Goal: Transaction & Acquisition: Purchase product/service

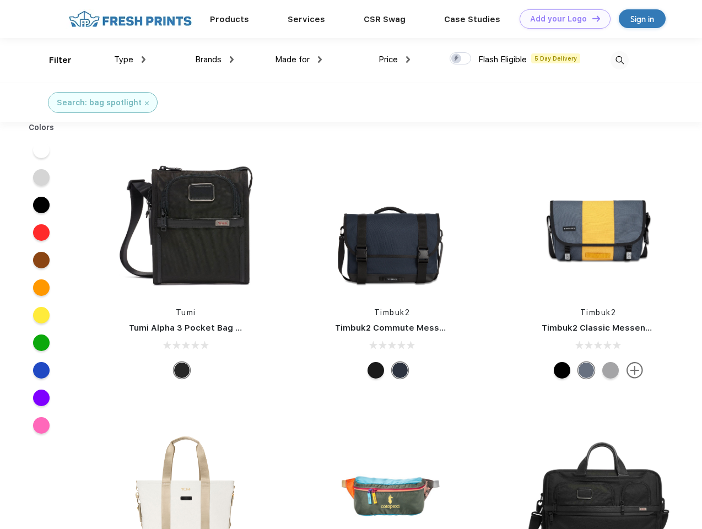
click at [561, 19] on link "Add your Logo Design Tool" at bounding box center [565, 18] width 91 height 19
click at [0, 0] on div "Design Tool" at bounding box center [0, 0] width 0 height 0
click at [592, 18] on link "Add your Logo Design Tool" at bounding box center [565, 18] width 91 height 19
click at [53, 60] on div "Filter" at bounding box center [60, 60] width 23 height 13
click at [130, 60] on span "Type" at bounding box center [123, 60] width 19 height 10
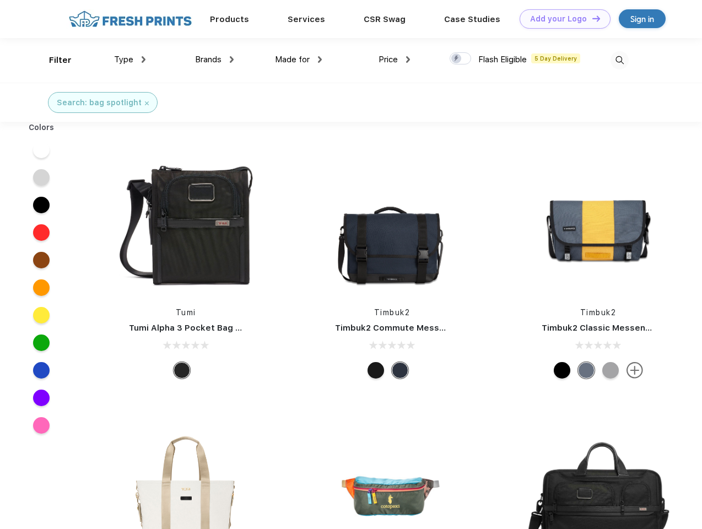
click at [214, 60] on span "Brands" at bounding box center [208, 60] width 26 height 10
click at [299, 60] on span "Made for" at bounding box center [292, 60] width 35 height 10
click at [395, 60] on span "Price" at bounding box center [388, 60] width 19 height 10
click at [461, 59] on div at bounding box center [461, 58] width 22 height 12
click at [457, 59] on input "checkbox" at bounding box center [453, 55] width 7 height 7
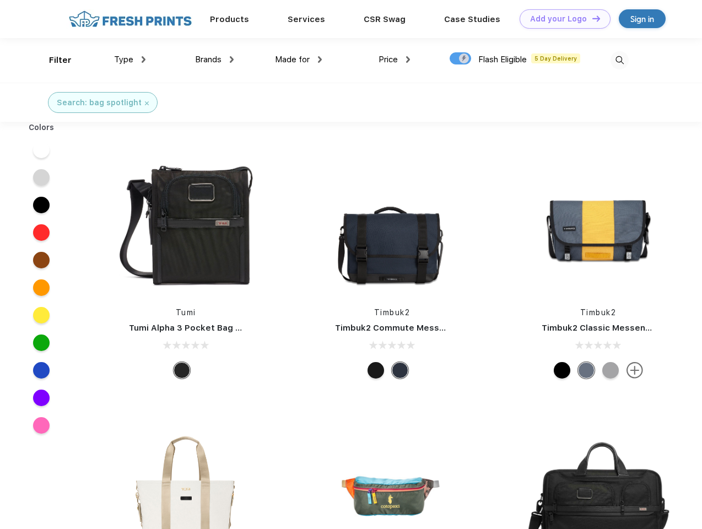
click at [620, 60] on img at bounding box center [620, 60] width 18 height 18
